Goal: Navigation & Orientation: Find specific page/section

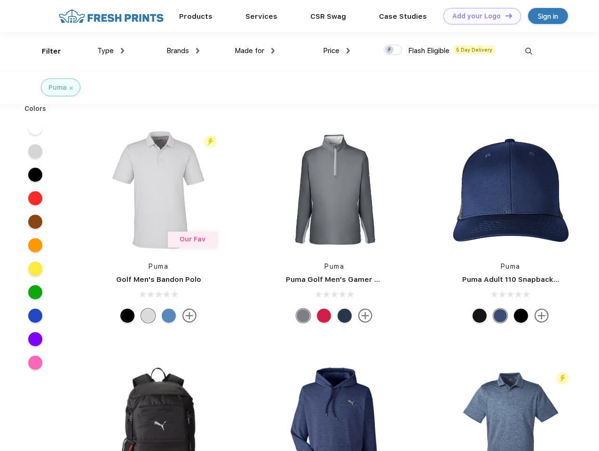
click at [478, 16] on link "Add your Logo Design Tool" at bounding box center [482, 16] width 78 height 16
click at [0, 0] on div "Design Tool" at bounding box center [0, 0] width 0 height 0
click at [504, 16] on link "Add your Logo Design Tool" at bounding box center [482, 16] width 78 height 16
click at [45, 51] on div "Filter" at bounding box center [51, 51] width 19 height 11
click at [111, 51] on span "Type" at bounding box center [105, 51] width 16 height 8
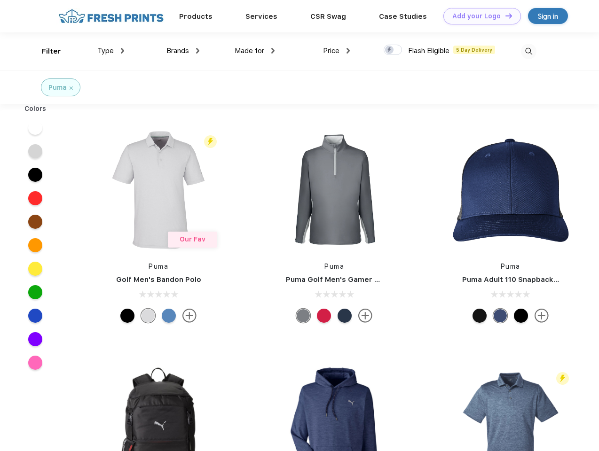
click at [183, 51] on span "Brands" at bounding box center [177, 51] width 23 height 8
click at [255, 51] on span "Made for" at bounding box center [250, 51] width 30 height 8
click at [336, 51] on span "Price" at bounding box center [331, 51] width 16 height 8
click at [393, 50] on div at bounding box center [392, 50] width 18 height 10
click at [390, 50] on input "checkbox" at bounding box center [386, 47] width 6 height 6
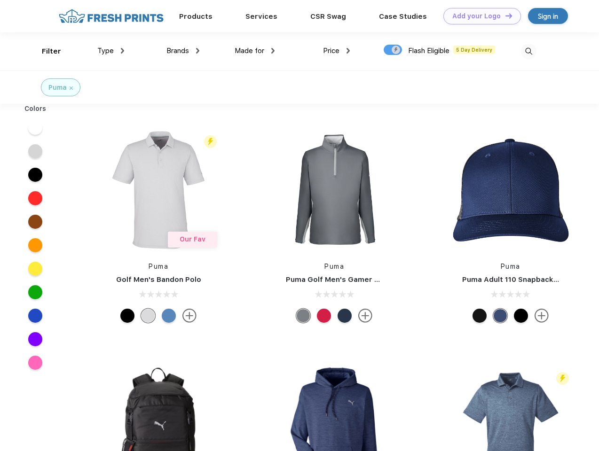
click at [528, 51] on img at bounding box center [529, 52] width 16 height 16
